Goal: Task Accomplishment & Management: Complete application form

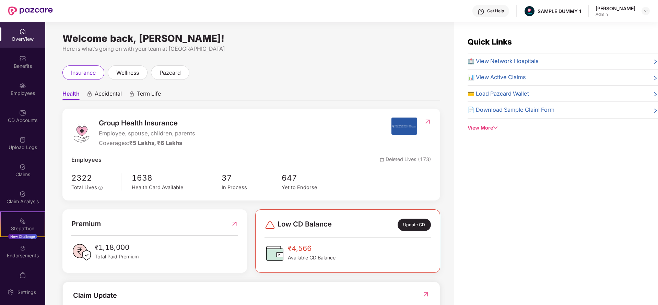
click at [642, 7] on div at bounding box center [646, 11] width 8 height 8
click at [645, 12] on img at bounding box center [645, 10] width 5 height 5
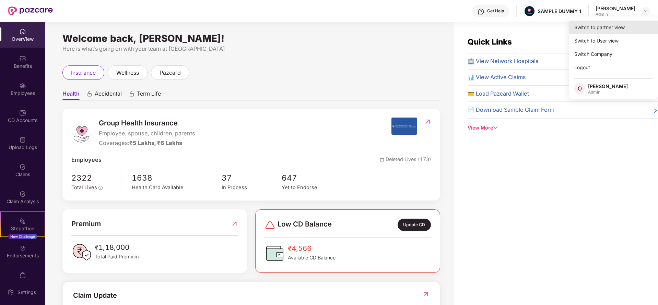
click at [626, 28] on div "Switch to partner view" at bounding box center [613, 27] width 89 height 13
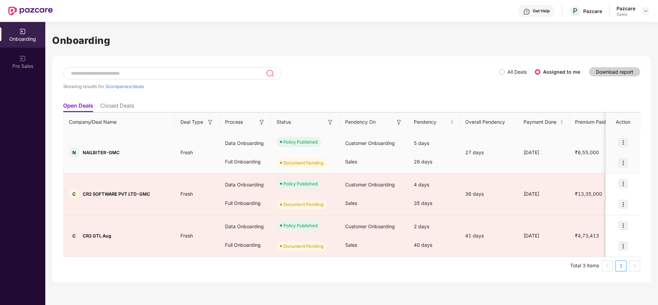
click at [621, 143] on img at bounding box center [623, 143] width 10 height 10
click at [603, 162] on span "View Document" at bounding box center [595, 160] width 49 height 8
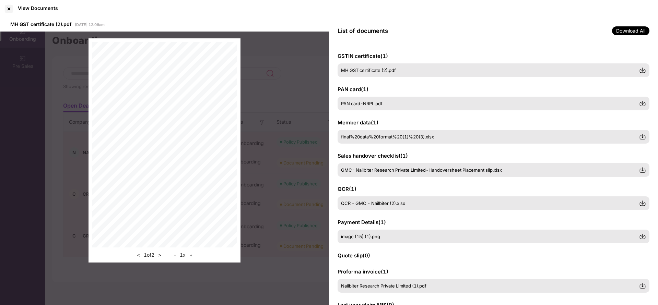
scroll to position [36, 0]
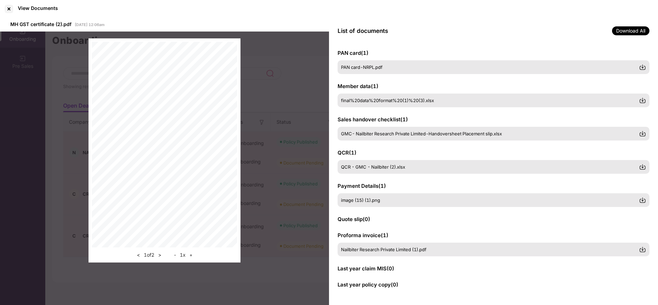
click at [292, 116] on div "< 1 of 2 > - 1 x +" at bounding box center [164, 151] width 329 height 238
click at [10, 7] on div at bounding box center [8, 8] width 11 height 11
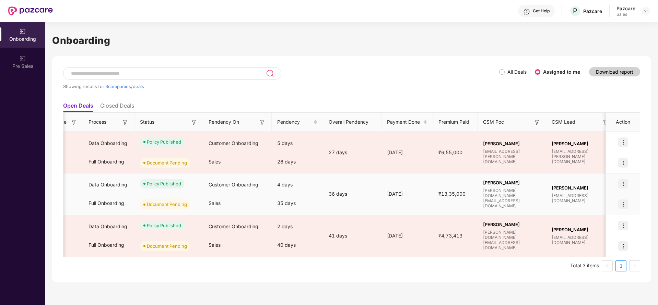
scroll to position [0, 0]
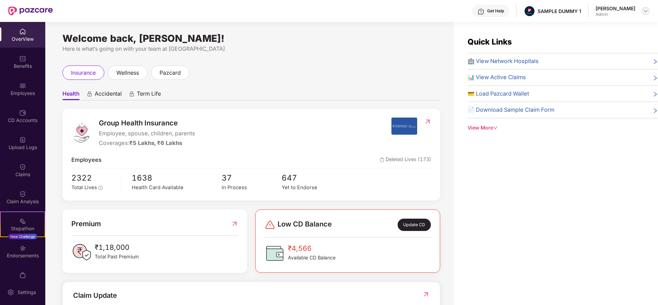
click at [647, 7] on div at bounding box center [646, 11] width 8 height 8
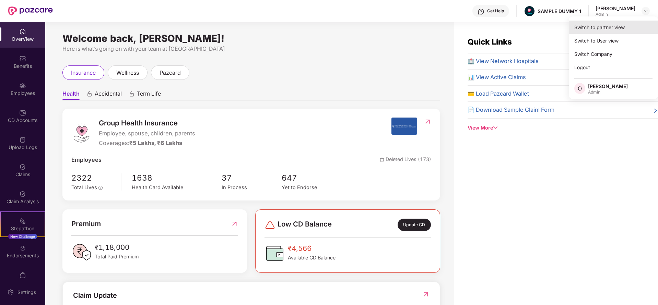
click at [598, 33] on div "Switch to partner view" at bounding box center [613, 27] width 89 height 13
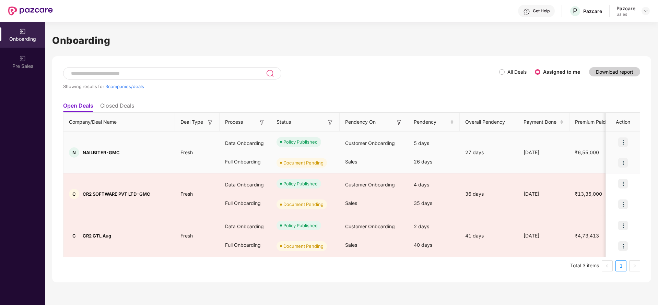
click at [626, 163] on img at bounding box center [623, 163] width 10 height 10
click at [595, 181] on span "Upload Documents" at bounding box center [591, 181] width 57 height 8
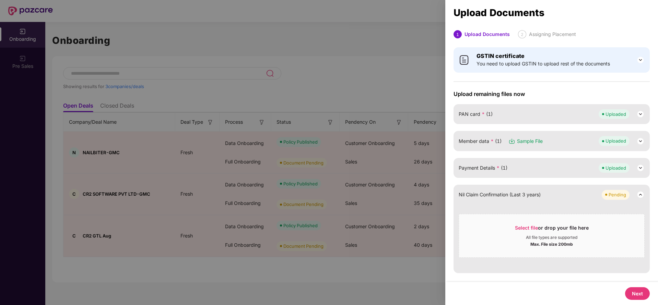
click at [635, 298] on button "Next" at bounding box center [637, 294] width 25 height 13
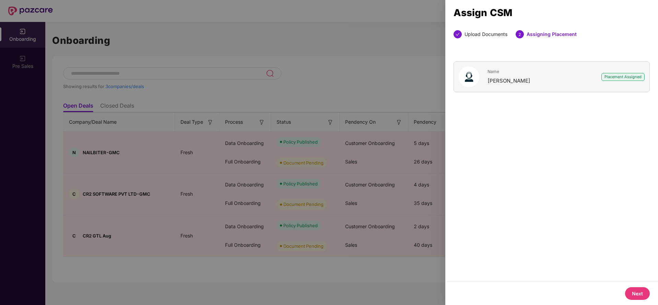
click at [637, 293] on button "Next" at bounding box center [637, 294] width 25 height 13
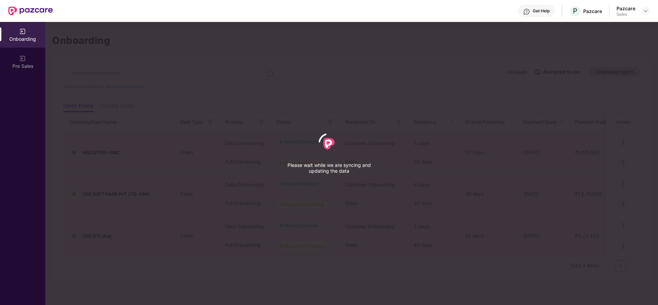
drag, startPoint x: 605, startPoint y: 197, endPoint x: 612, endPoint y: 191, distance: 9.3
click at [612, 191] on div "Please wait while we are syncing and updating the data" at bounding box center [329, 152] width 658 height 305
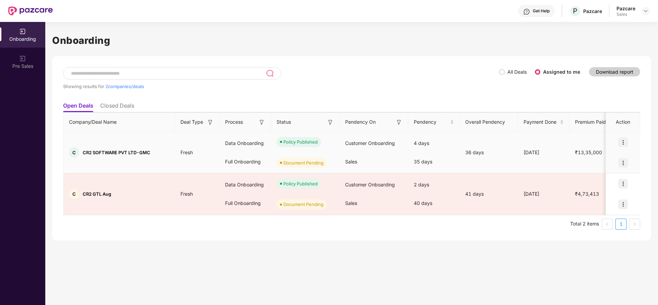
click at [622, 163] on img at bounding box center [623, 163] width 10 height 10
click at [591, 179] on span "Upload Documents" at bounding box center [591, 181] width 57 height 8
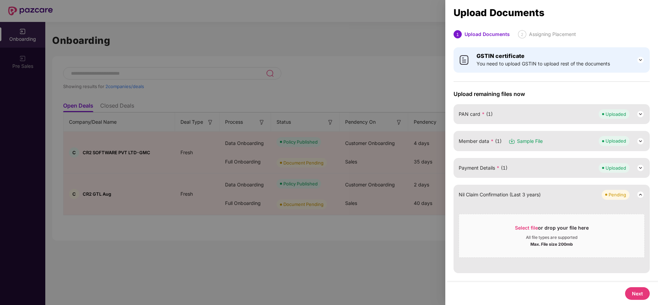
click at [638, 291] on button "Next" at bounding box center [637, 294] width 25 height 13
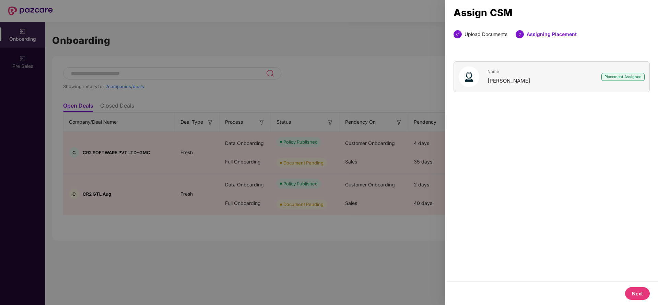
click at [638, 291] on button "Next" at bounding box center [637, 294] width 25 height 13
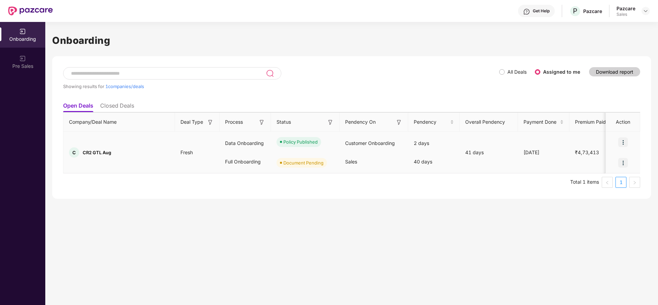
click at [622, 163] on img at bounding box center [623, 163] width 10 height 10
click at [609, 177] on span "Upload Documents" at bounding box center [591, 181] width 57 height 8
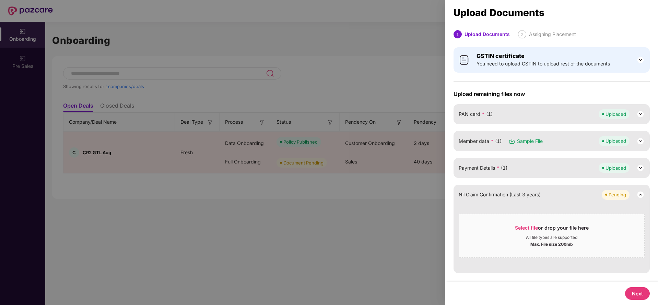
click at [630, 290] on button "Next" at bounding box center [637, 294] width 25 height 13
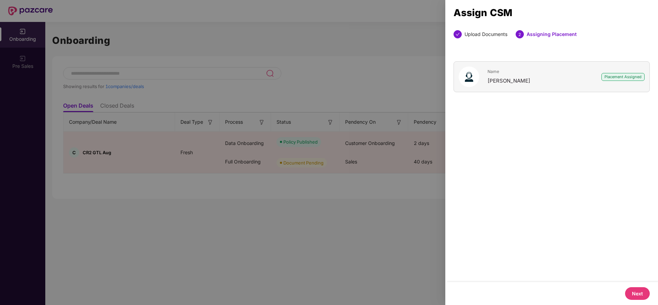
click at [634, 290] on button "Next" at bounding box center [637, 294] width 25 height 13
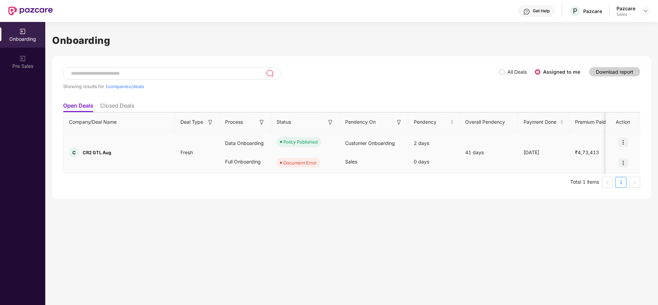
click at [626, 162] on img at bounding box center [623, 163] width 10 height 10
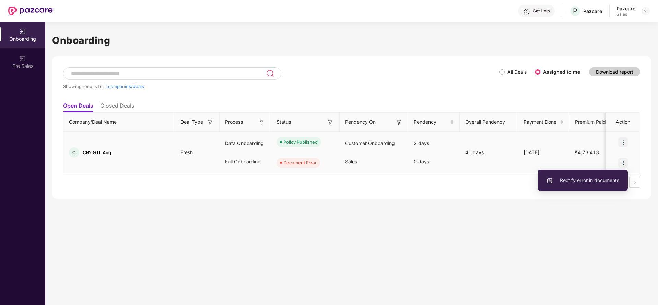
click at [595, 177] on span "Rectify error in documents" at bounding box center [582, 181] width 73 height 8
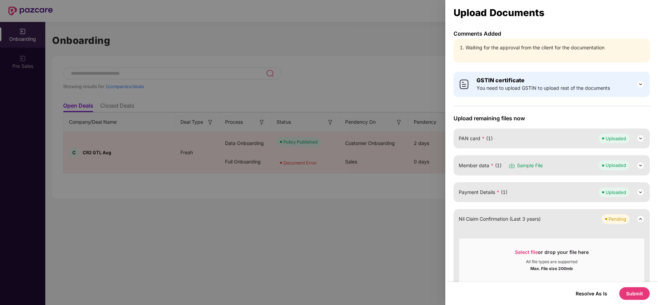
click at [383, 48] on div at bounding box center [329, 152] width 658 height 305
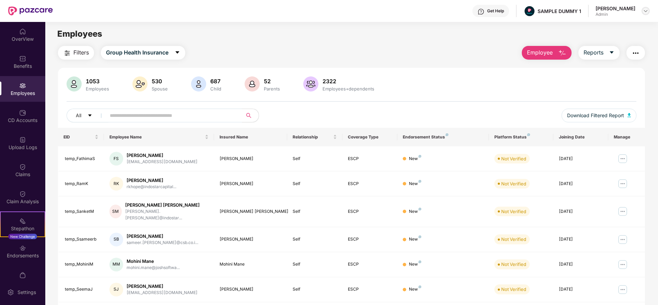
click at [646, 11] on img at bounding box center [645, 10] width 5 height 5
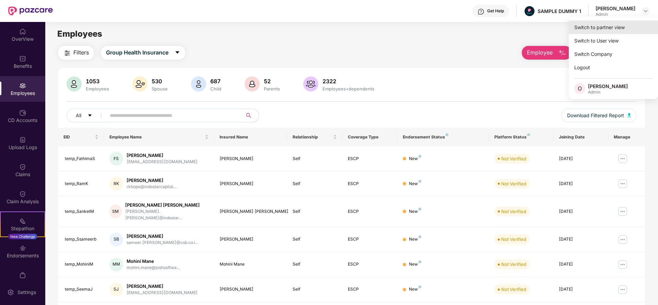
click at [606, 27] on div "Switch to partner view" at bounding box center [613, 27] width 89 height 13
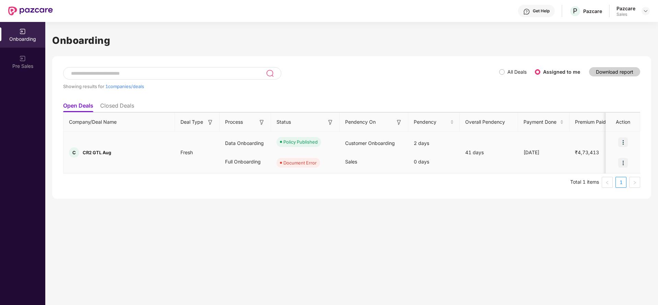
click at [626, 165] on img at bounding box center [623, 163] width 10 height 10
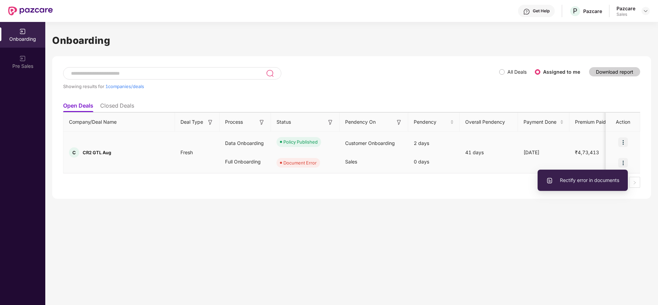
click at [593, 180] on span "Rectify error in documents" at bounding box center [582, 181] width 73 height 8
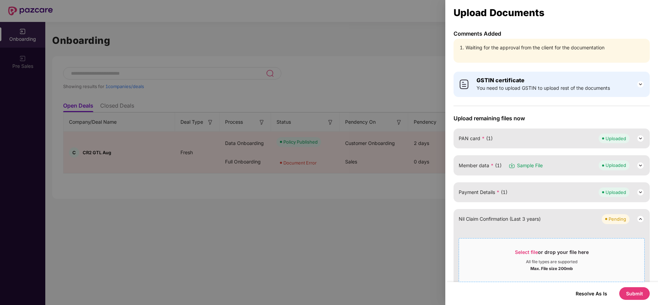
click at [564, 259] on div "Select file or drop your file here" at bounding box center [552, 254] width 74 height 10
click at [337, 211] on div at bounding box center [329, 152] width 658 height 305
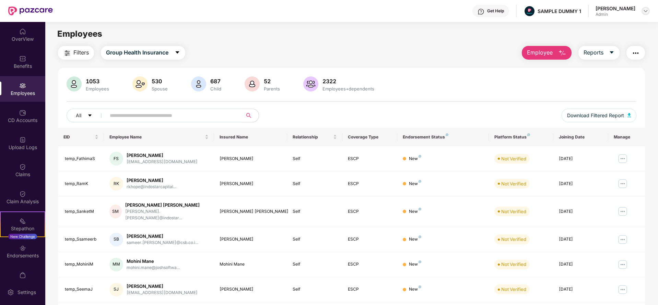
click at [645, 13] on img at bounding box center [645, 10] width 5 height 5
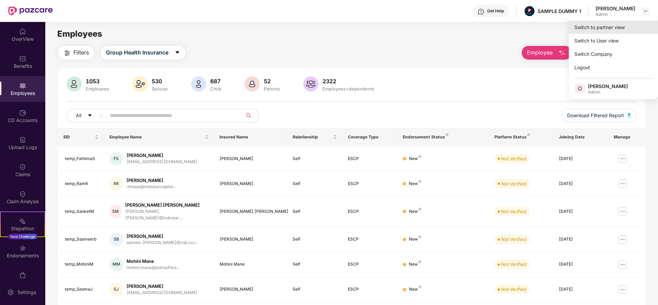
click at [606, 26] on div "Switch to partner view" at bounding box center [613, 27] width 89 height 13
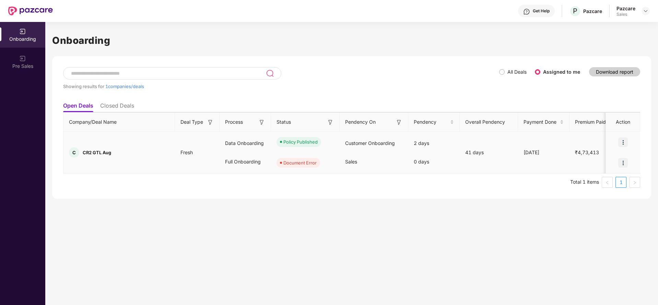
click at [623, 163] on img at bounding box center [623, 163] width 10 height 10
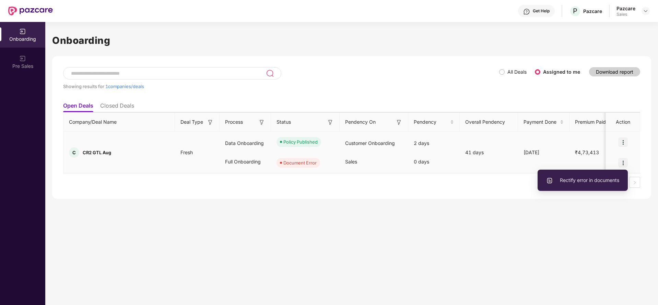
click at [593, 179] on span "Rectify error in documents" at bounding box center [582, 181] width 73 height 8
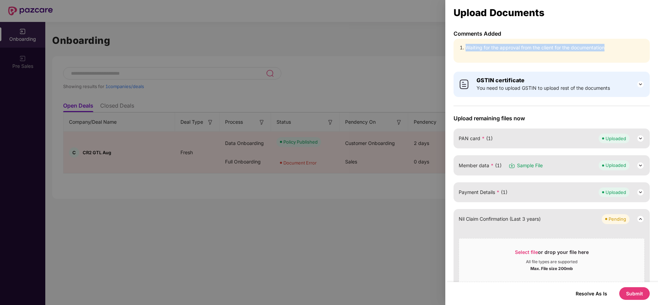
drag, startPoint x: 605, startPoint y: 47, endPoint x: 458, endPoint y: 49, distance: 146.5
click at [458, 49] on div "Waiting for the approval from the client for the documentation" at bounding box center [552, 51] width 196 height 24
copy li "Waiting for the approval from the client for the documentation"
